Goal: Task Accomplishment & Management: Use online tool/utility

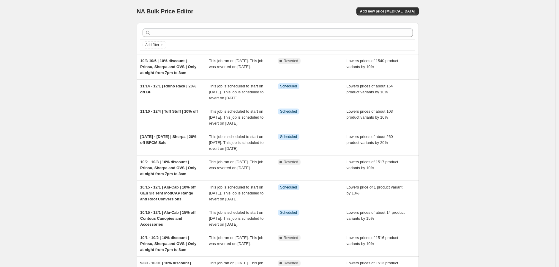
click at [118, 112] on div "NA Bulk Price Editor. This page is ready NA Bulk Price Editor Add new price [ME…" at bounding box center [277, 182] width 555 height 365
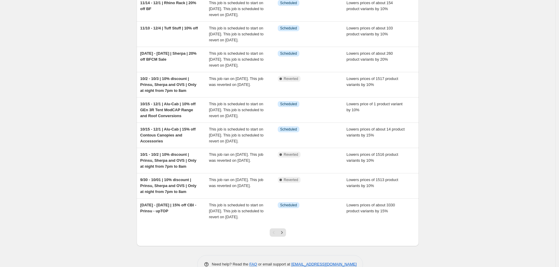
scroll to position [99, 0]
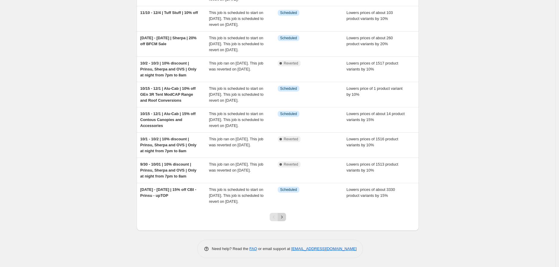
click at [286, 221] on button "Next" at bounding box center [282, 217] width 8 height 8
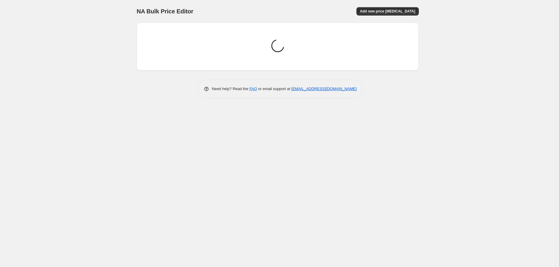
scroll to position [0, 0]
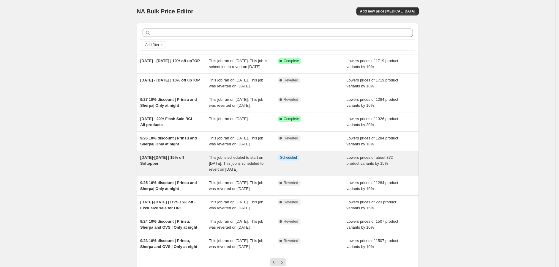
click at [205, 172] on div "[DATE]-[DATE] | 15% off Softopper" at bounding box center [174, 163] width 69 height 18
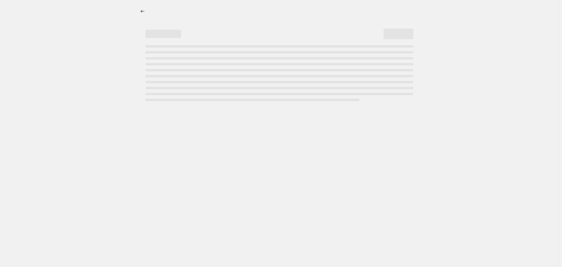
select select "percentage"
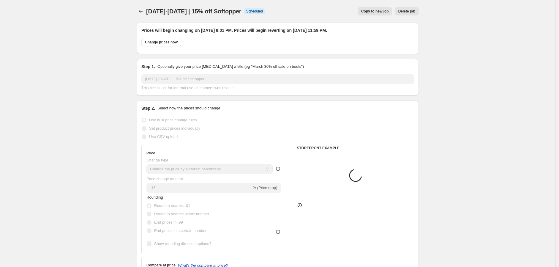
select select "vendor"
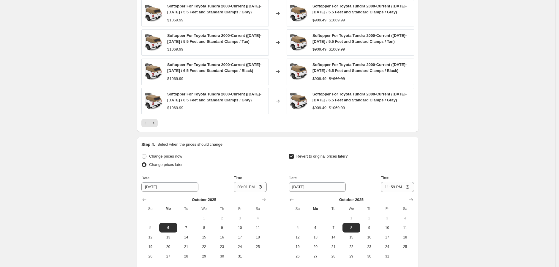
scroll to position [495, 0]
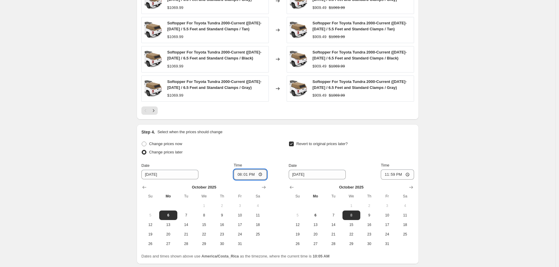
click at [239, 175] on input "20:01" at bounding box center [250, 174] width 33 height 10
click at [239, 174] on input "12:01" at bounding box center [250, 174] width 33 height 10
click at [253, 163] on div "Time" at bounding box center [250, 165] width 33 height 6
click at [241, 174] on input "13:01" at bounding box center [250, 174] width 33 height 10
click at [253, 174] on input "23:01" at bounding box center [250, 174] width 33 height 10
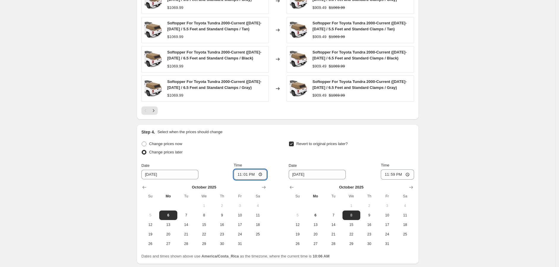
type input "11:01"
click at [255, 164] on div "Time" at bounding box center [250, 165] width 33 height 6
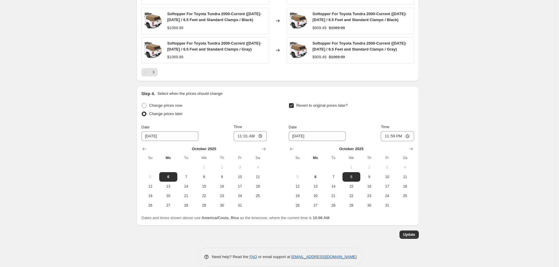
scroll to position [541, 0]
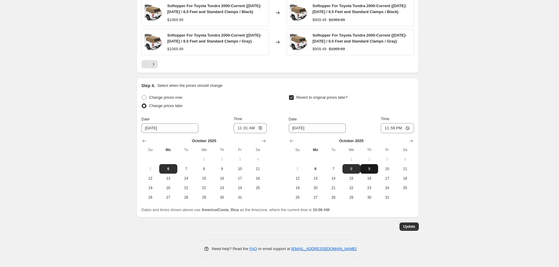
click at [372, 170] on span "9" at bounding box center [369, 168] width 13 height 5
type input "[DATE]"
click at [388, 129] on input "23:59" at bounding box center [397, 128] width 33 height 10
type input "08:00"
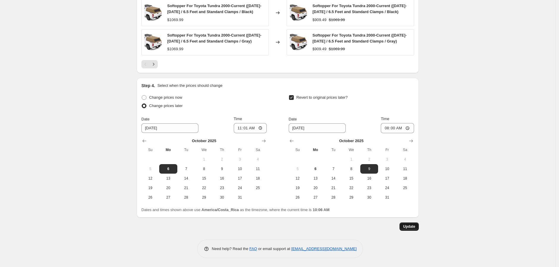
click at [414, 226] on span "Update" at bounding box center [409, 226] width 12 height 5
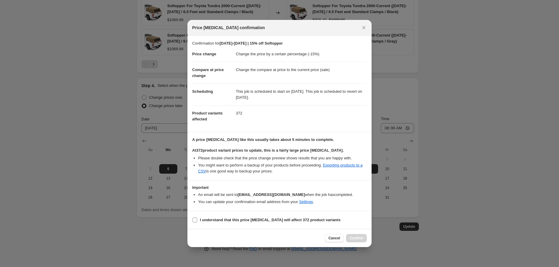
click at [195, 219] on input "I understand that this price [MEDICAL_DATA] will affect 372 product variants" at bounding box center [194, 219] width 5 height 5
checkbox input "true"
click at [357, 241] on button "Confirm" at bounding box center [356, 238] width 21 height 8
